Goal: Find specific page/section: Find specific page/section

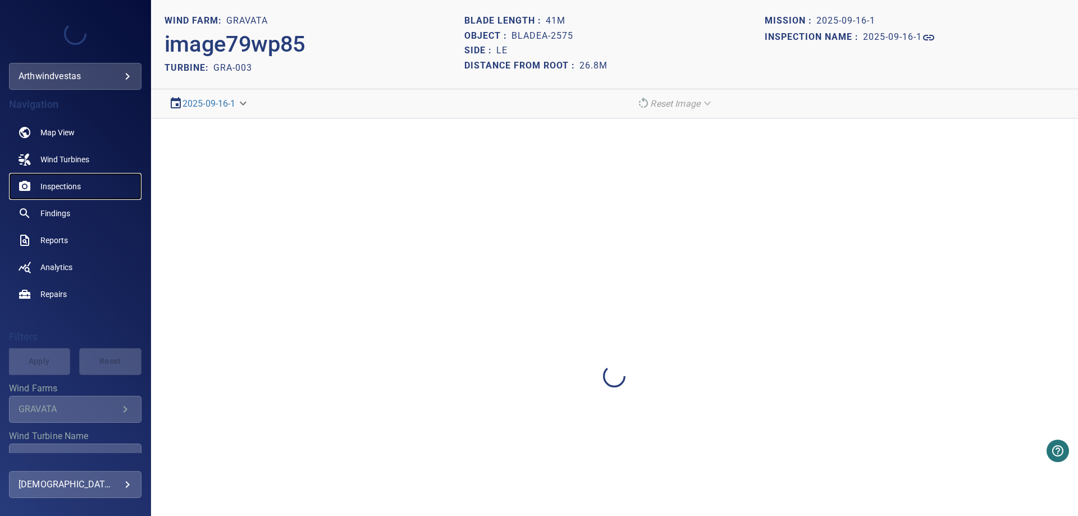
click at [76, 187] on span "Inspections" at bounding box center [60, 186] width 40 height 11
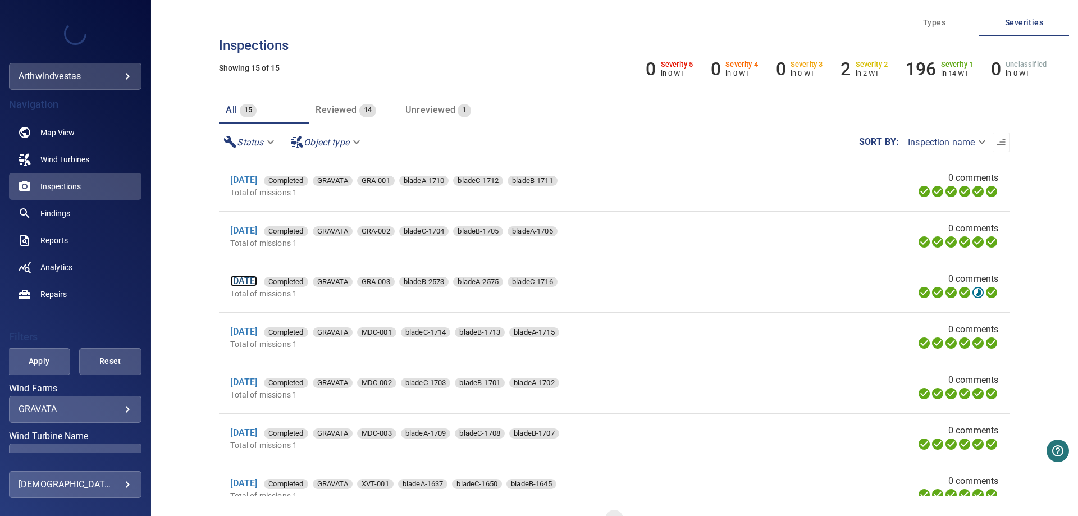
click at [257, 281] on link "[DATE]" at bounding box center [243, 281] width 27 height 11
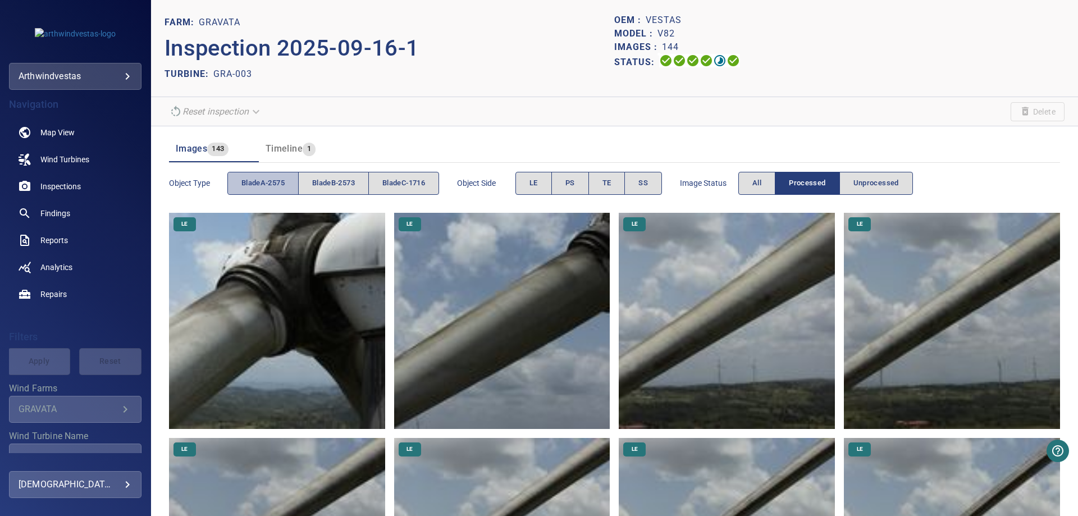
click at [281, 184] on span "bladeA-2575" at bounding box center [262, 183] width 43 height 13
click at [537, 186] on span "LE" at bounding box center [533, 183] width 8 height 13
click at [347, 323] on img at bounding box center [277, 321] width 216 height 216
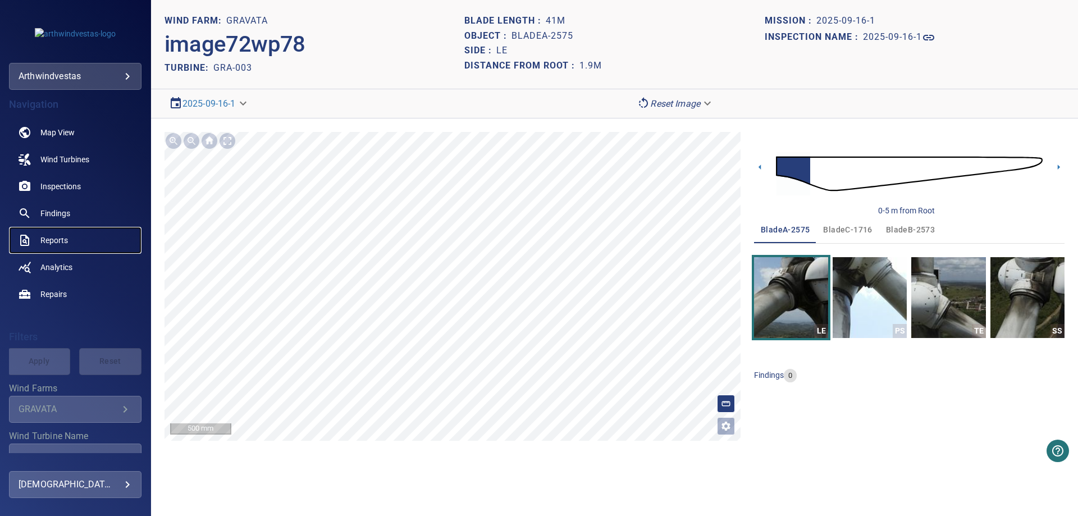
click at [63, 244] on span "Reports" at bounding box center [53, 240] width 27 height 11
